Goal: Information Seeking & Learning: Check status

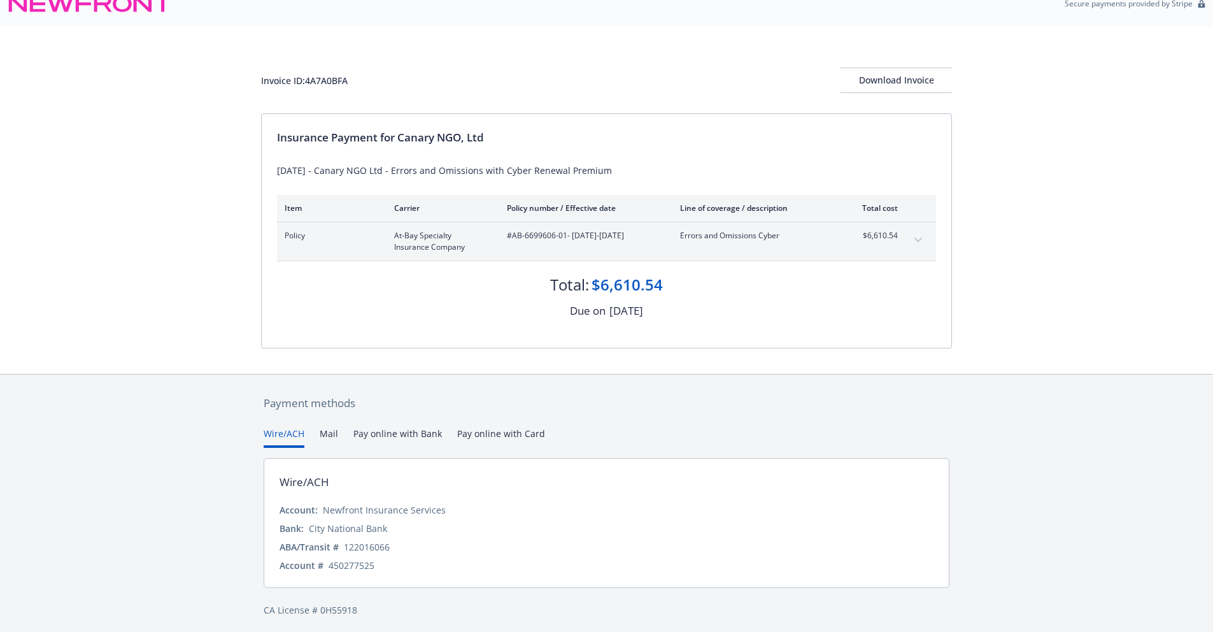
scroll to position [24, 0]
